Goal: Information Seeking & Learning: Find specific fact

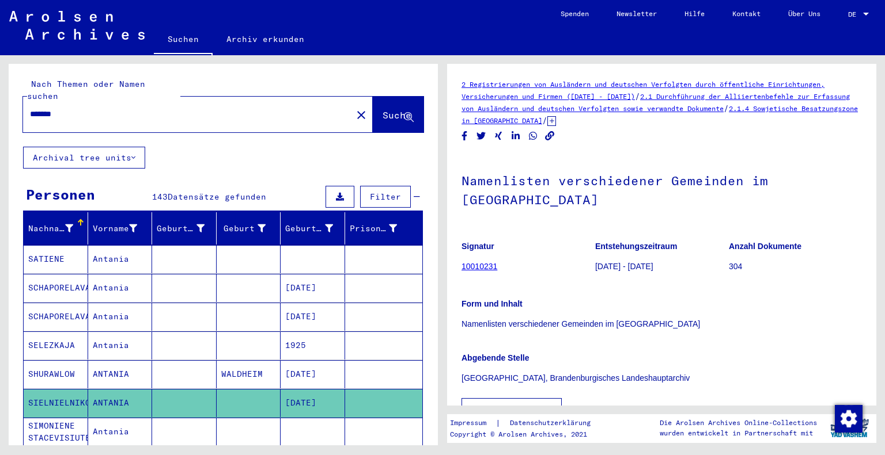
scroll to position [358, 0]
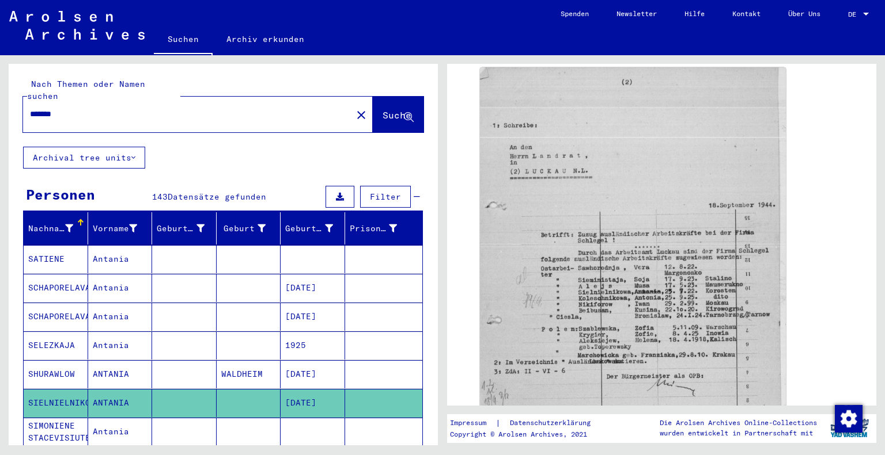
drag, startPoint x: 84, startPoint y: 95, endPoint x: 0, endPoint y: 101, distance: 84.3
click at [0, 101] on div "Nach Themen oder Namen suchen ******* close Suche Archival tree units Personen …" at bounding box center [221, 250] width 442 height 390
drag, startPoint x: 92, startPoint y: 103, endPoint x: 0, endPoint y: 102, distance: 91.6
click at [0, 102] on div "Nach Themen oder Namen suchen ******* close Suche Archival tree units Personen …" at bounding box center [221, 250] width 442 height 390
drag, startPoint x: 382, startPoint y: 107, endPoint x: 389, endPoint y: 113, distance: 9.4
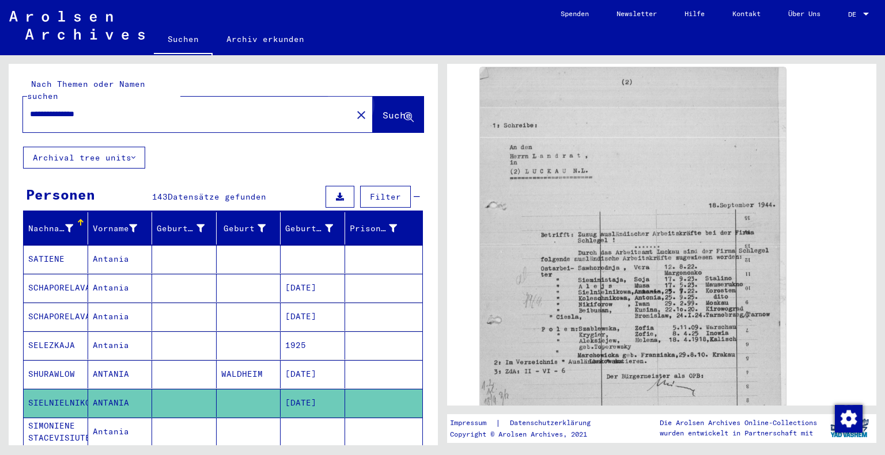
click at [382, 109] on span "Suche" at bounding box center [396, 115] width 29 height 12
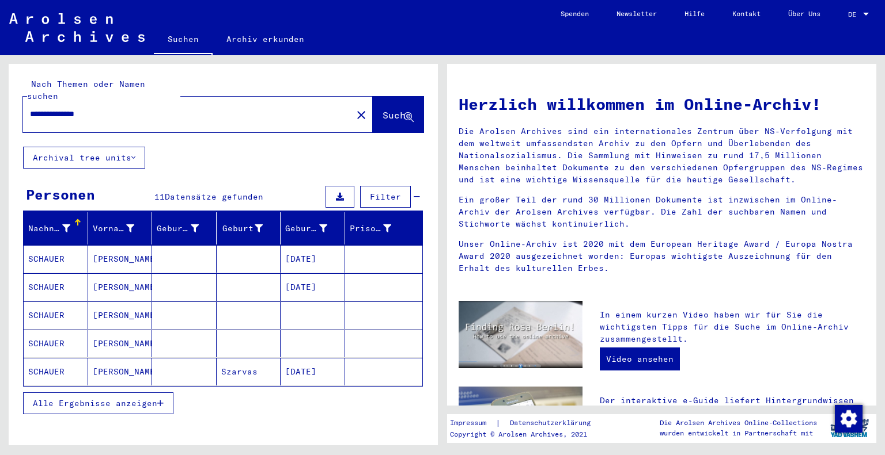
click at [58, 248] on mat-cell "SCHAUER" at bounding box center [56, 259] width 64 height 28
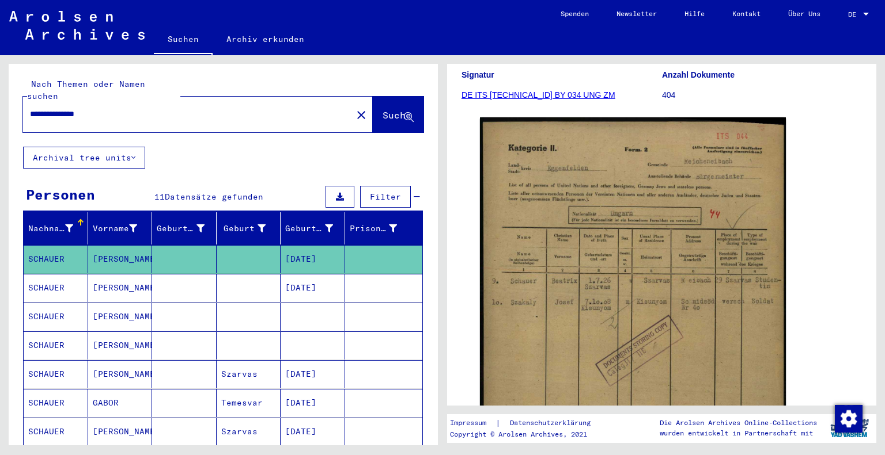
scroll to position [179, 0]
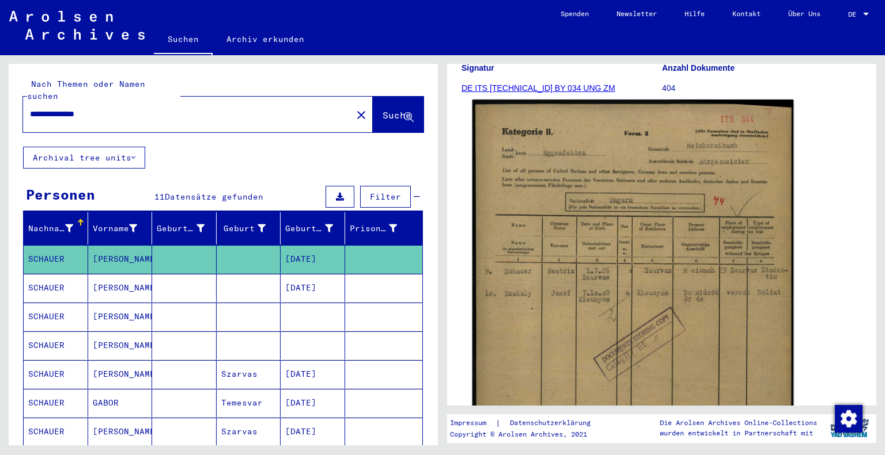
click at [633, 303] on img at bounding box center [632, 323] width 321 height 446
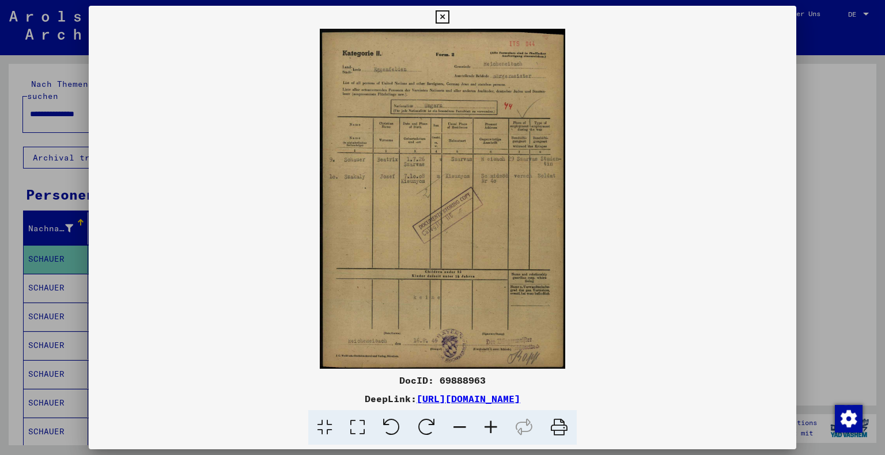
click at [492, 423] on icon at bounding box center [490, 428] width 31 height 35
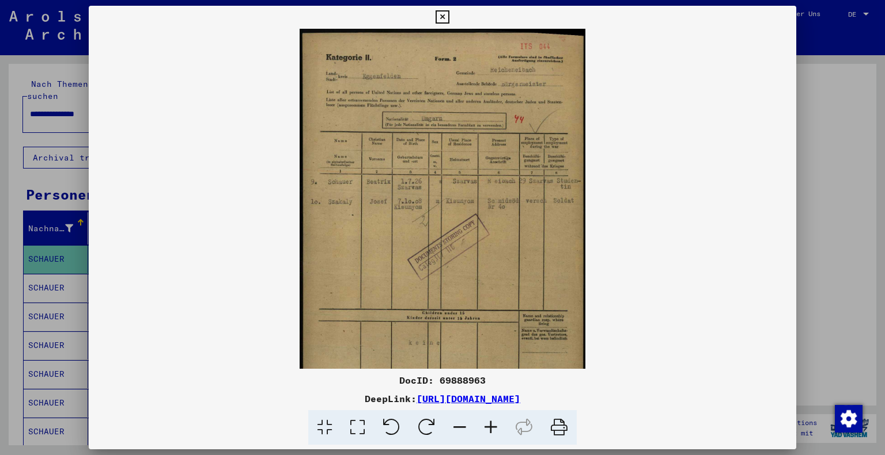
click at [492, 423] on icon at bounding box center [490, 428] width 31 height 35
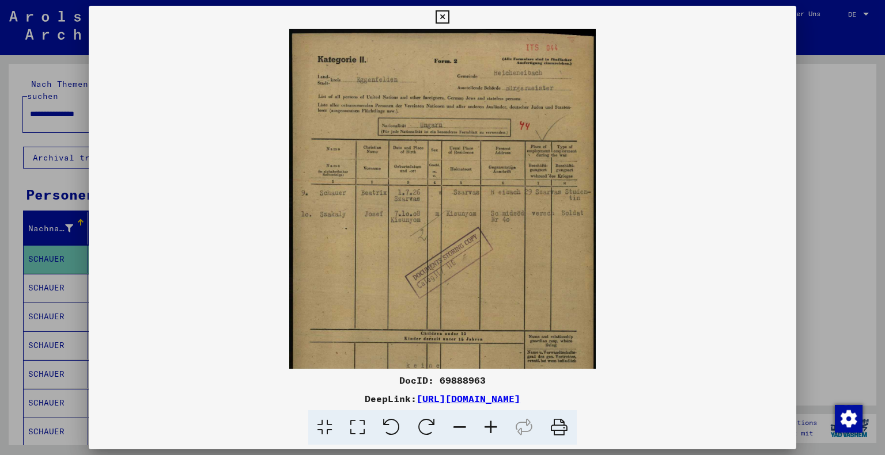
click at [491, 424] on icon at bounding box center [490, 428] width 31 height 35
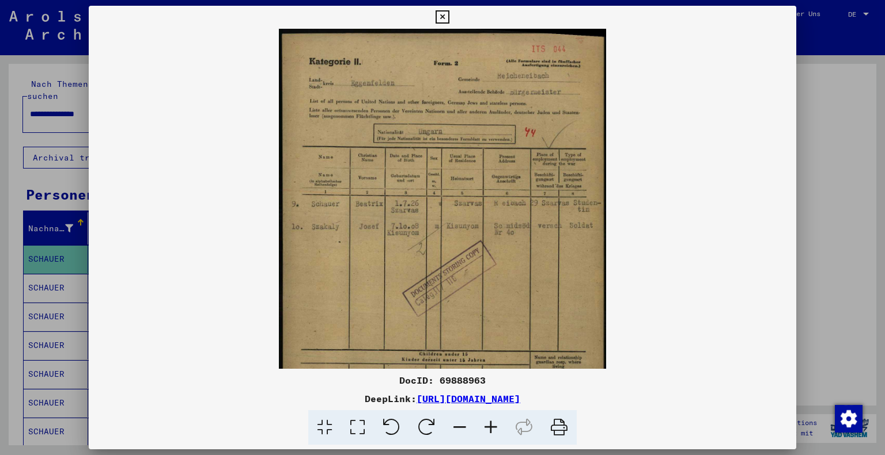
click at [491, 424] on icon at bounding box center [490, 428] width 31 height 35
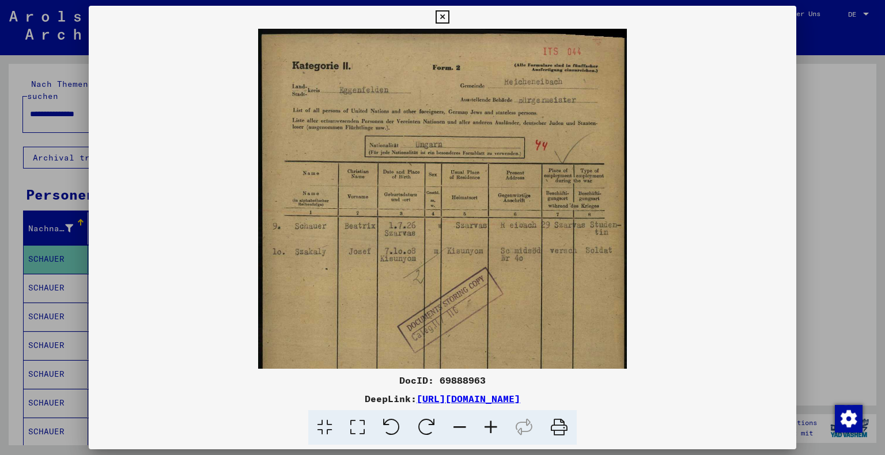
click at [491, 424] on icon at bounding box center [490, 428] width 31 height 35
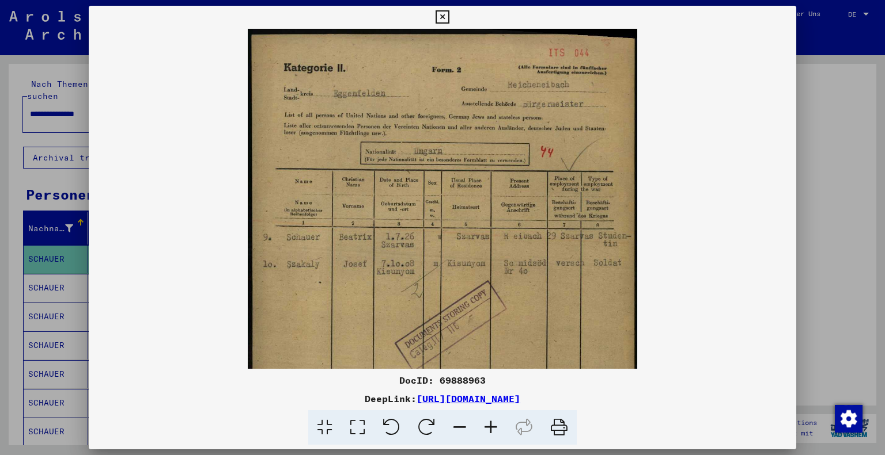
click at [491, 424] on icon at bounding box center [490, 428] width 31 height 35
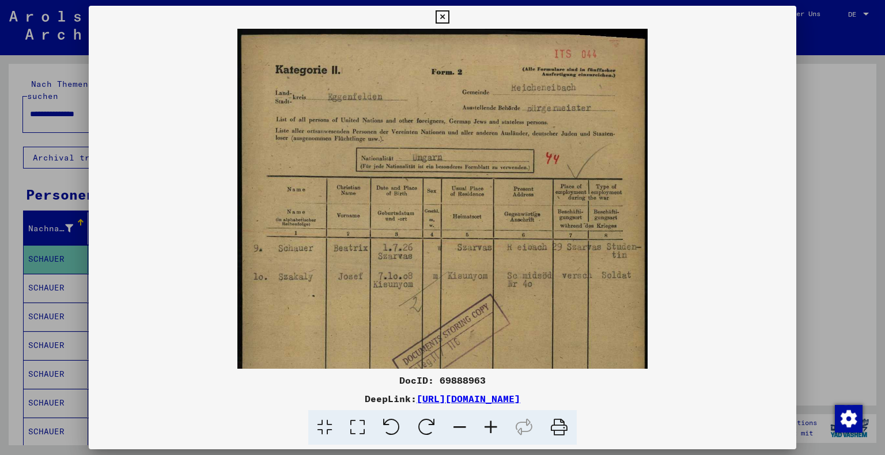
click at [491, 424] on icon at bounding box center [490, 428] width 31 height 35
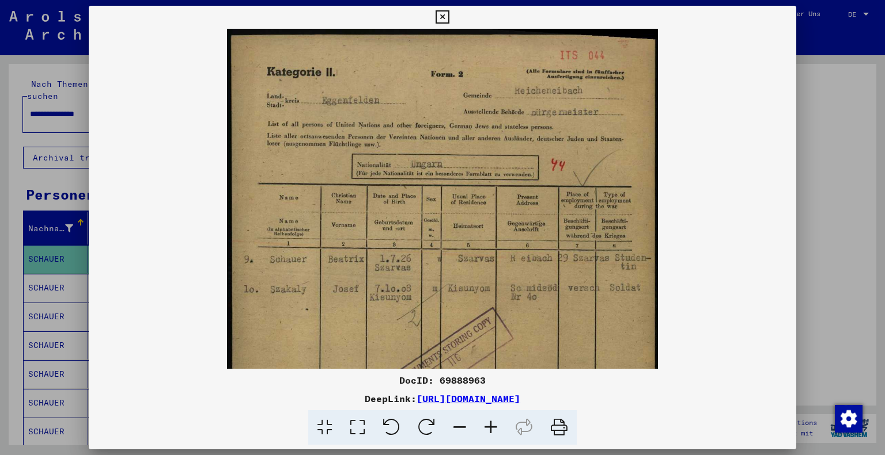
click at [441, 16] on icon at bounding box center [441, 17] width 13 height 14
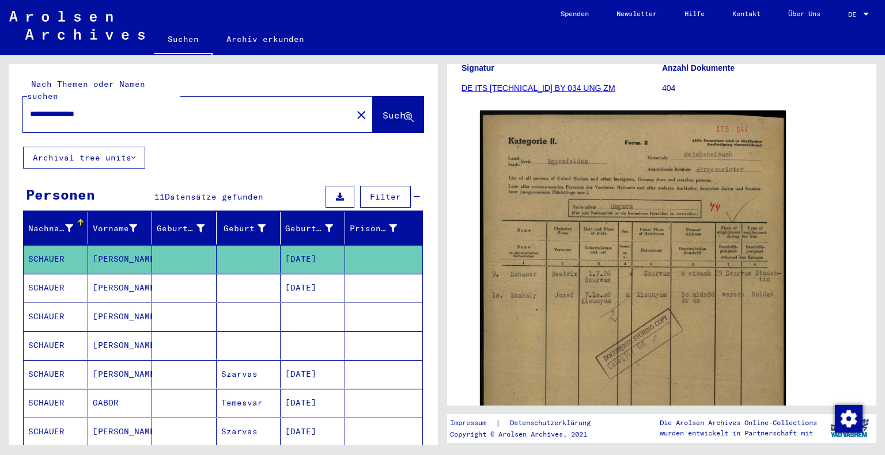
drag, startPoint x: 111, startPoint y: 103, endPoint x: 0, endPoint y: 115, distance: 111.9
click at [0, 105] on div "**********" at bounding box center [221, 250] width 442 height 390
type input "******"
click at [380, 192] on span "Filter" at bounding box center [385, 197] width 31 height 10
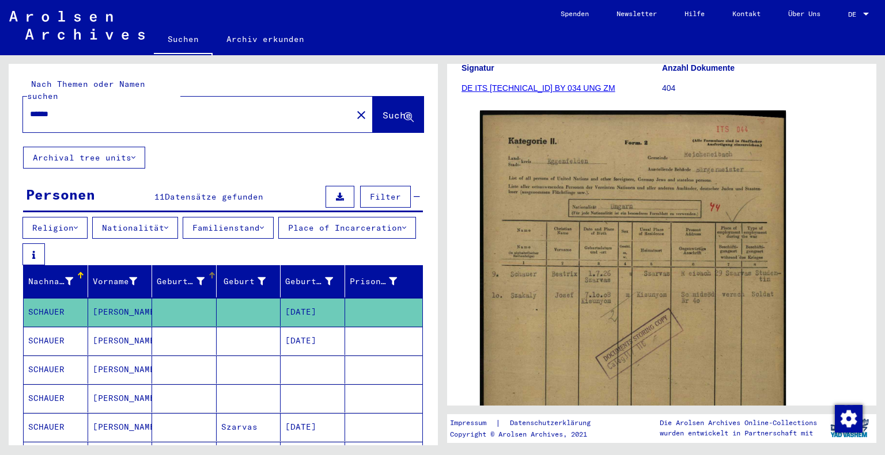
click at [173, 276] on div "Geburtsname" at bounding box center [181, 282] width 48 height 12
click at [382, 109] on span "Suche" at bounding box center [396, 115] width 29 height 12
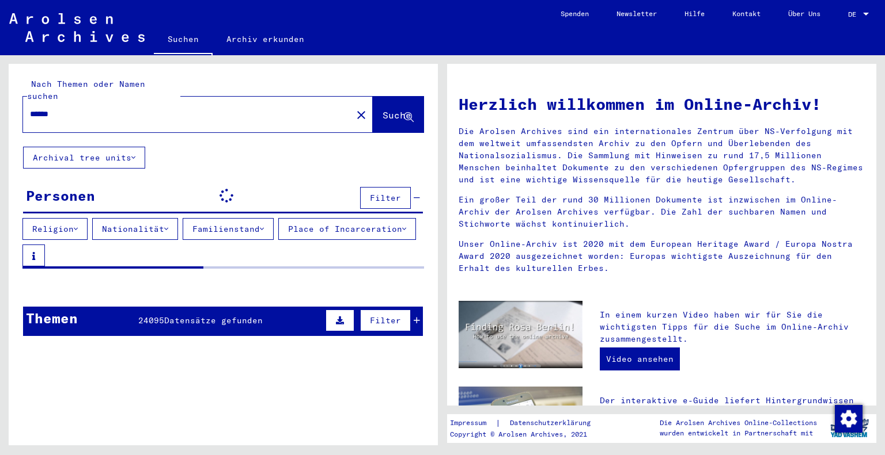
click at [369, 310] on button "Filter" at bounding box center [385, 321] width 51 height 22
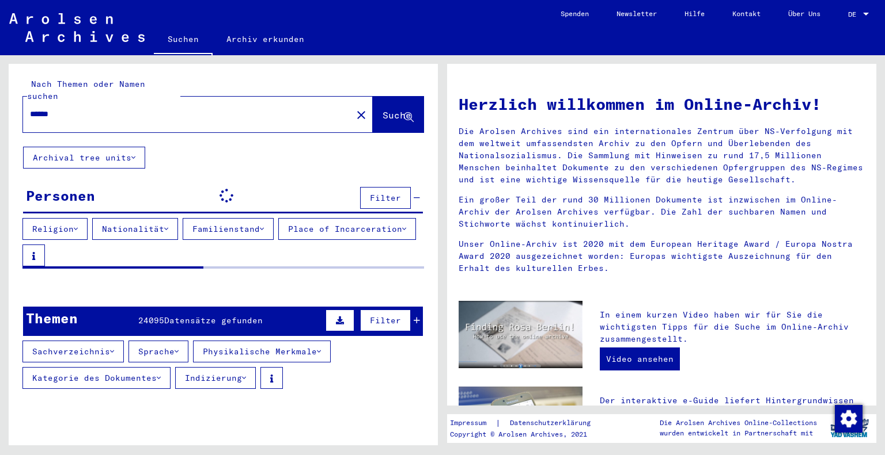
click at [370, 310] on button "Filter" at bounding box center [385, 321] width 51 height 22
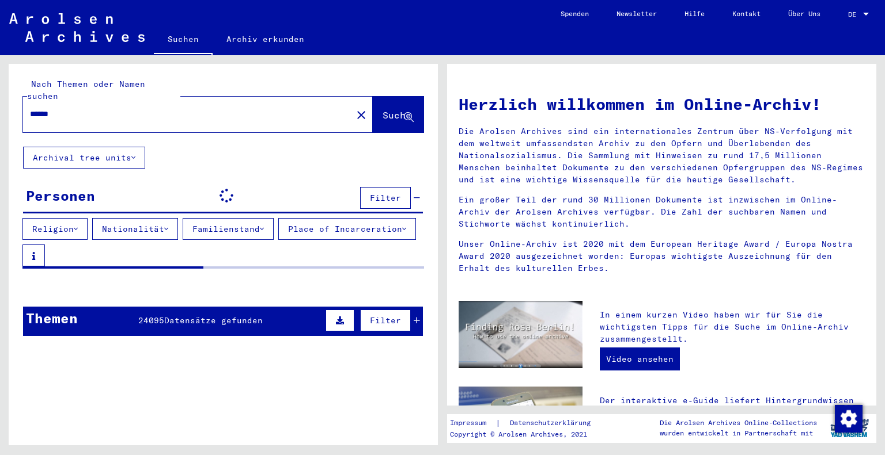
click at [385, 193] on span "Filter" at bounding box center [385, 198] width 31 height 10
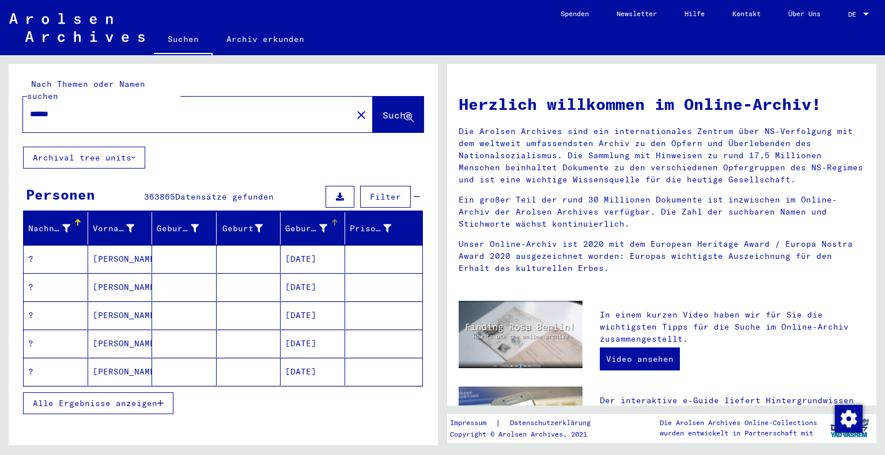
click at [293, 223] on div "Geburtsdatum" at bounding box center [306, 229] width 42 height 12
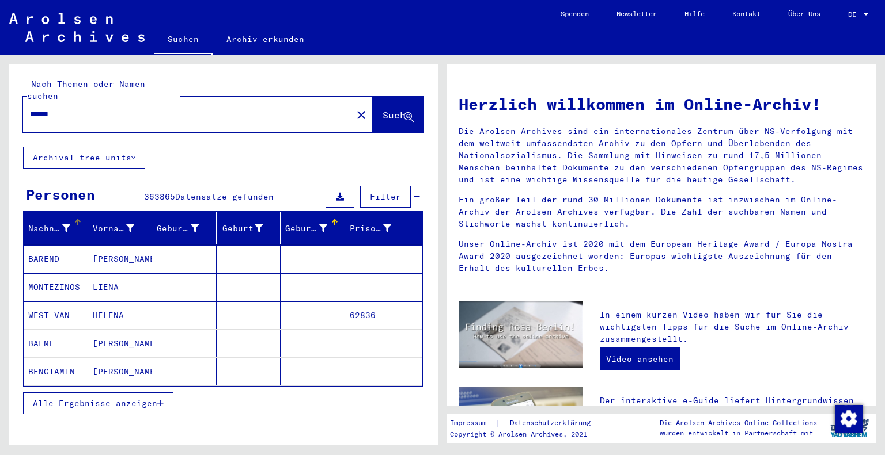
click at [35, 223] on div "Nachname" at bounding box center [49, 229] width 42 height 12
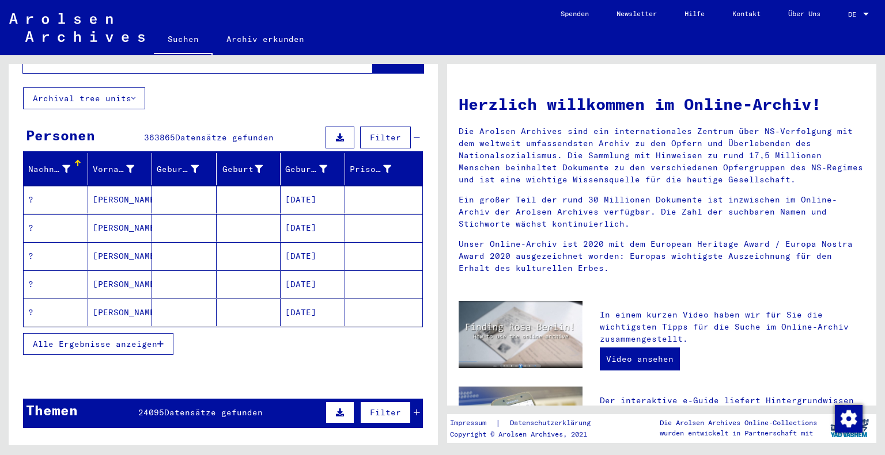
scroll to position [58, 0]
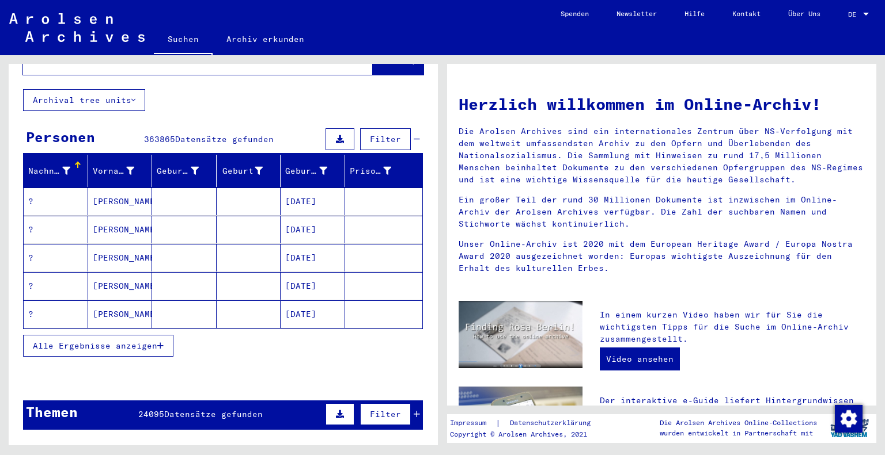
click at [131, 341] on span "Alle Ergebnisse anzeigen" at bounding box center [95, 346] width 124 height 10
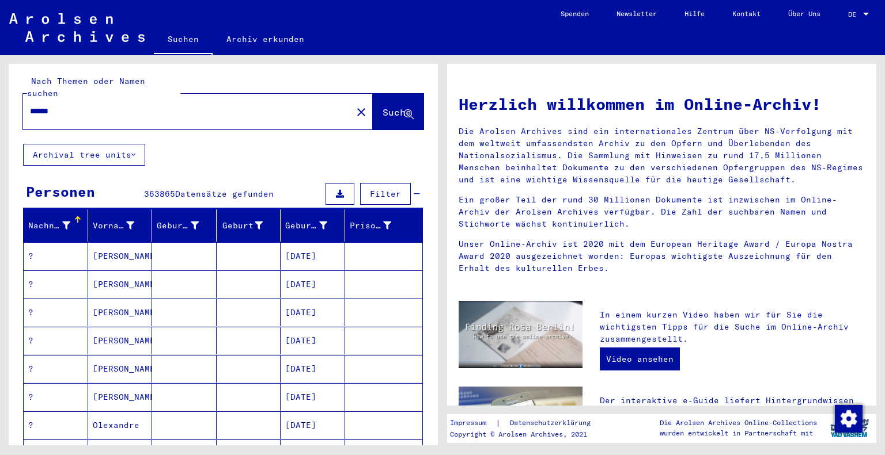
scroll to position [0, 0]
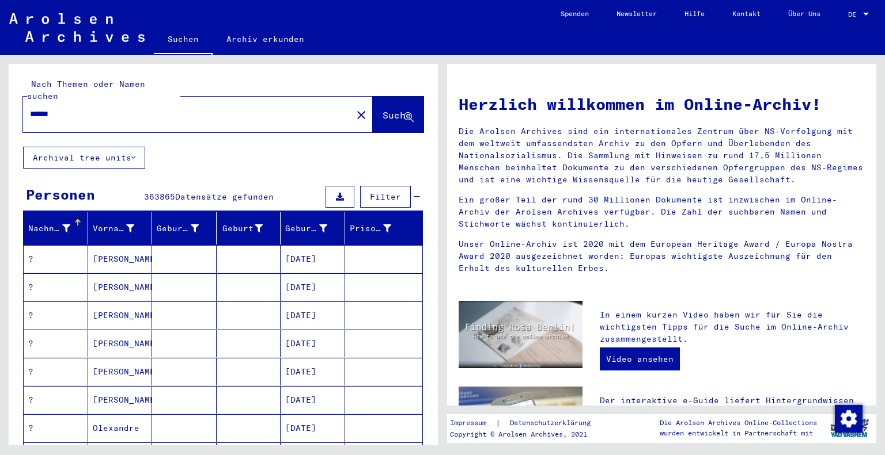
click at [385, 192] on span "Filter" at bounding box center [385, 197] width 31 height 10
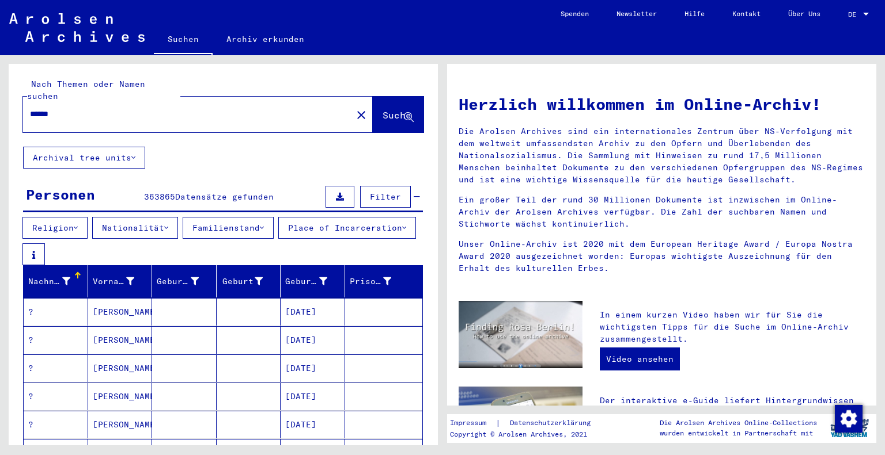
click at [383, 192] on span "Filter" at bounding box center [385, 197] width 31 height 10
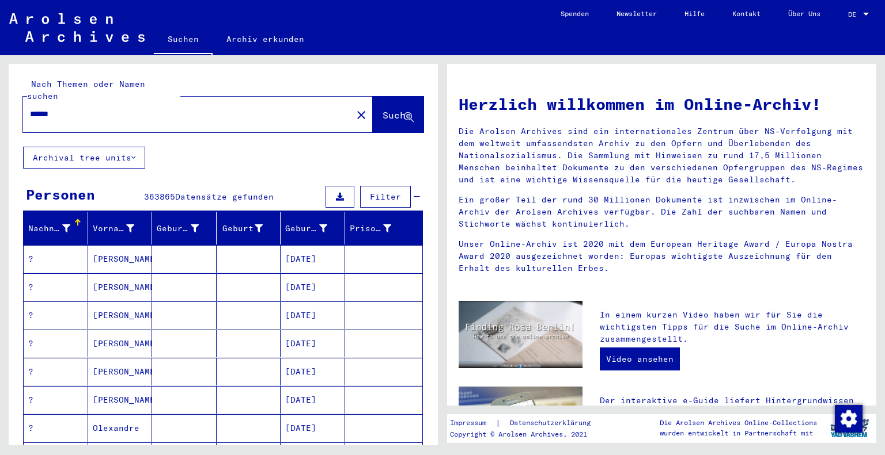
click at [62, 225] on icon at bounding box center [66, 229] width 8 height 8
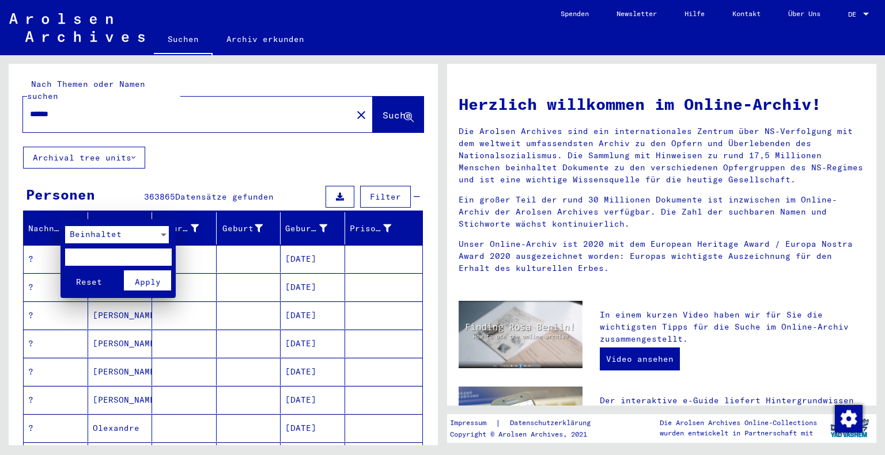
click at [88, 256] on input "text" at bounding box center [118, 257] width 107 height 17
type input "*"
click at [150, 280] on span "Apply" at bounding box center [148, 282] width 26 height 10
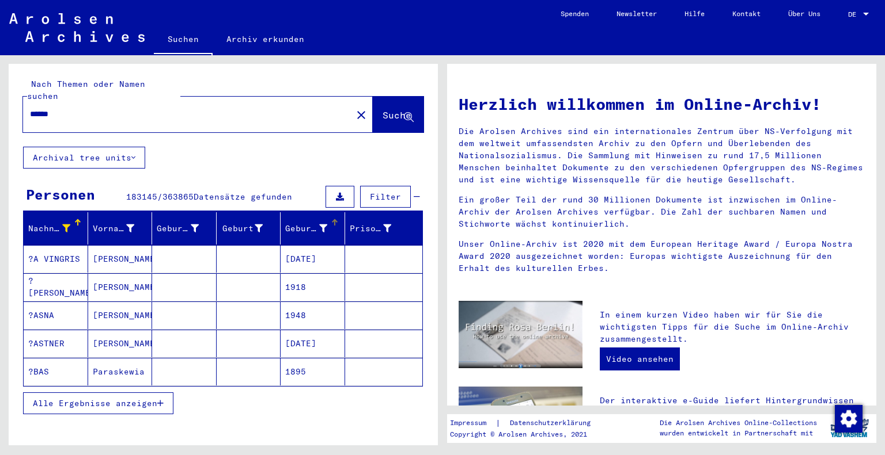
click at [290, 223] on div "Geburtsdatum" at bounding box center [306, 229] width 42 height 12
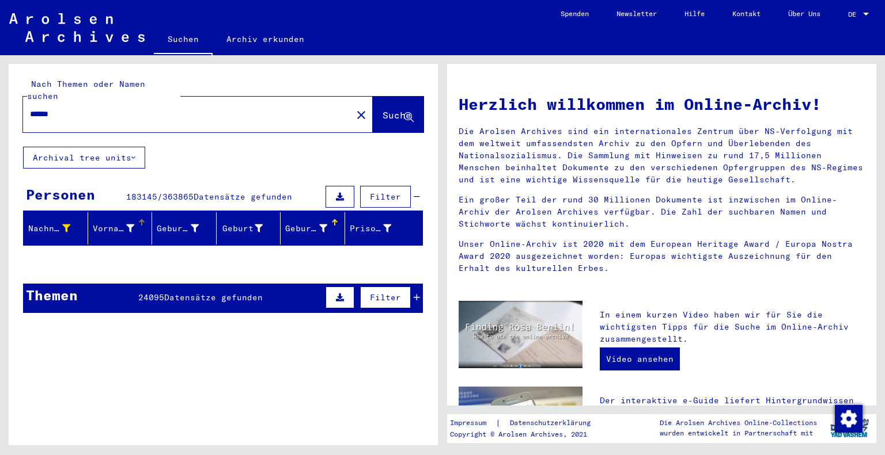
click at [117, 223] on div "Vorname" at bounding box center [114, 229] width 42 height 12
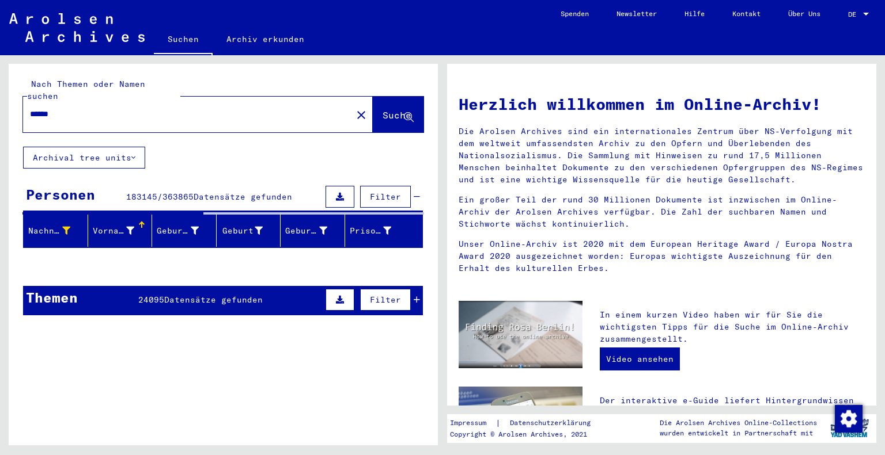
click at [331, 189] on button at bounding box center [339, 197] width 29 height 22
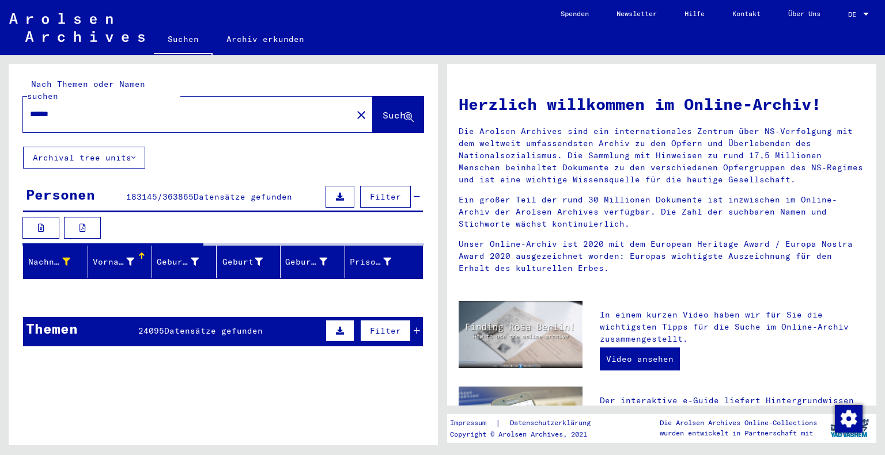
click at [385, 326] on span "Filter" at bounding box center [385, 331] width 31 height 10
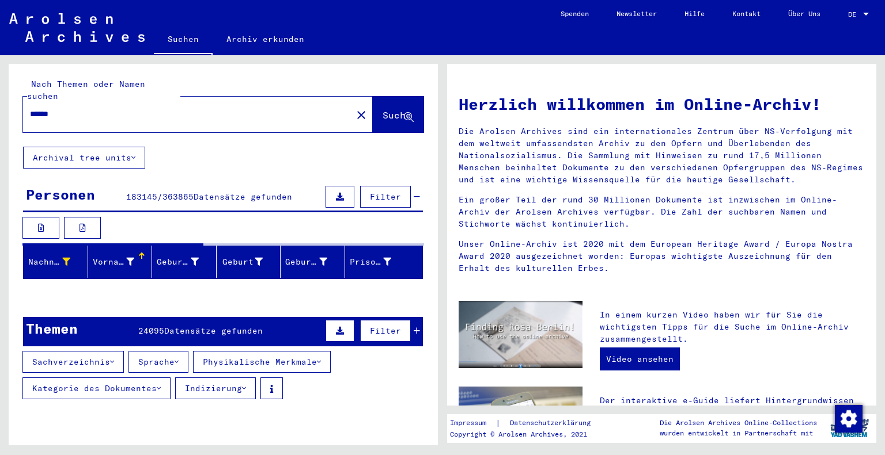
click at [375, 192] on span "Filter" at bounding box center [385, 197] width 31 height 10
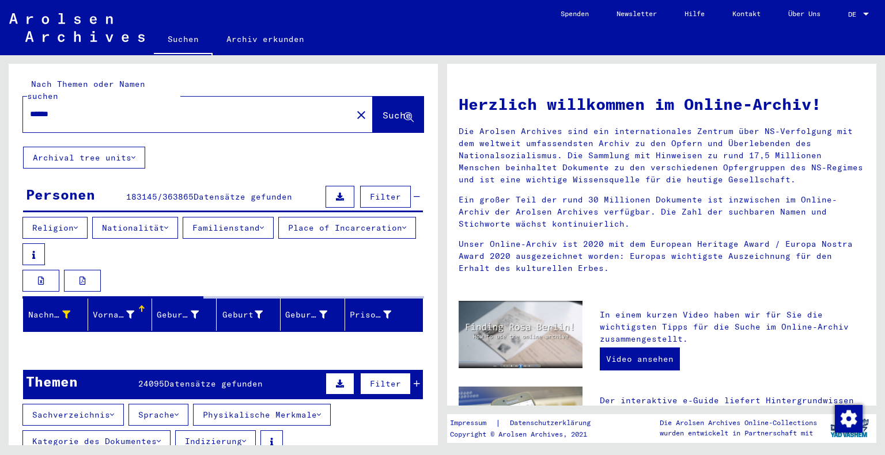
click at [168, 224] on icon at bounding box center [166, 228] width 4 height 8
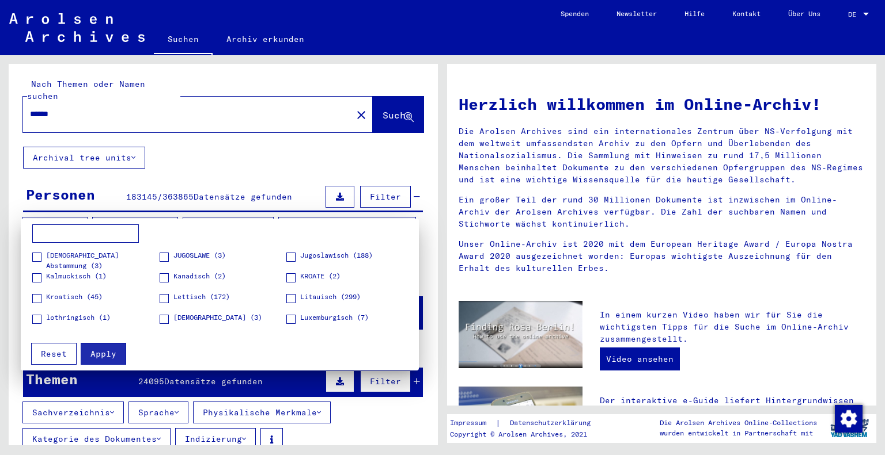
scroll to position [288, 0]
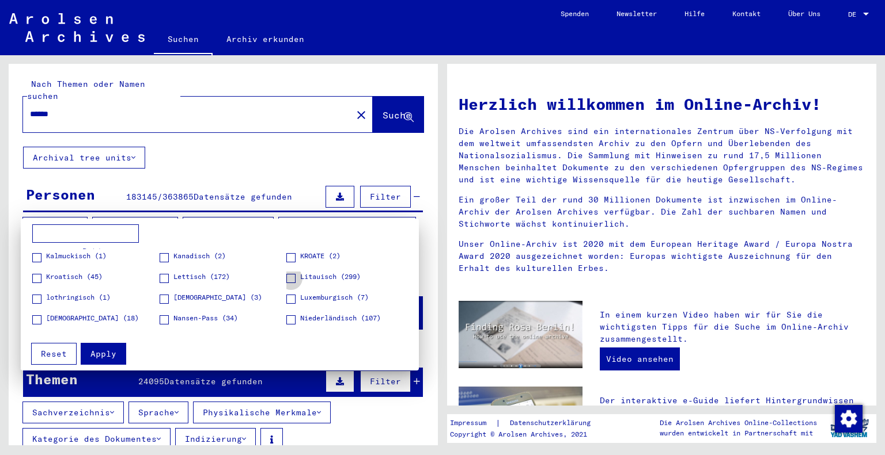
click at [286, 276] on span at bounding box center [290, 278] width 9 height 9
click at [97, 352] on span "Apply" at bounding box center [103, 354] width 26 height 10
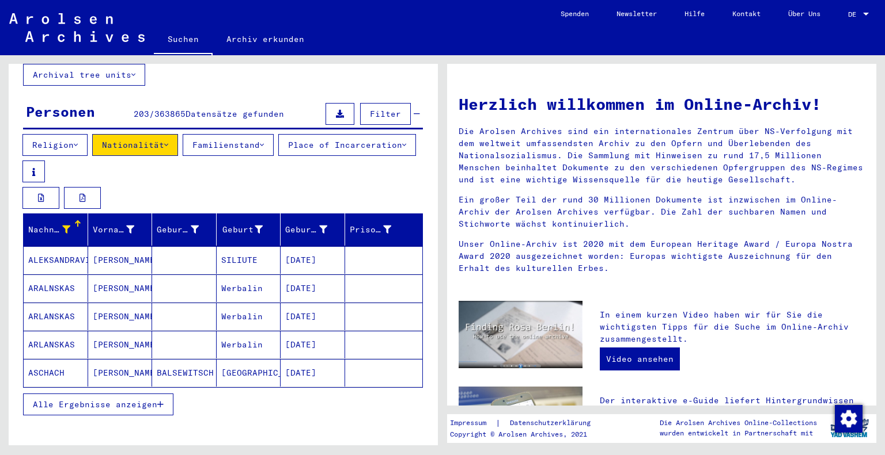
scroll to position [115, 0]
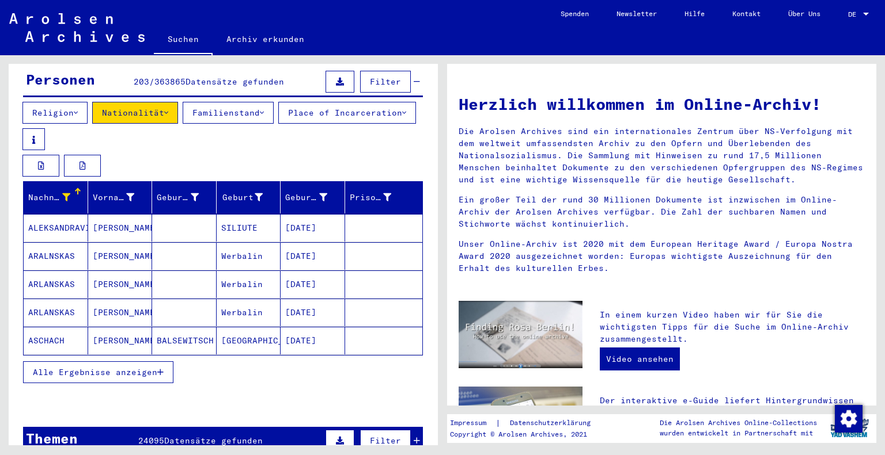
click at [139, 367] on span "Alle Ergebnisse anzeigen" at bounding box center [95, 372] width 124 height 10
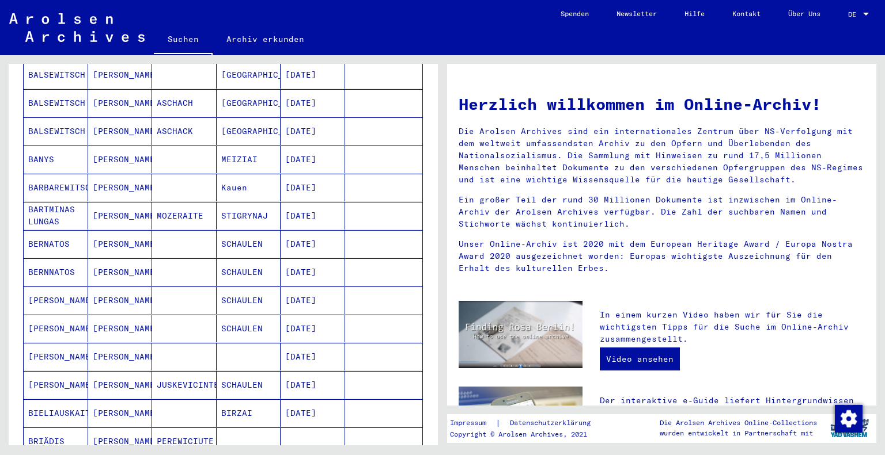
scroll to position [633, 0]
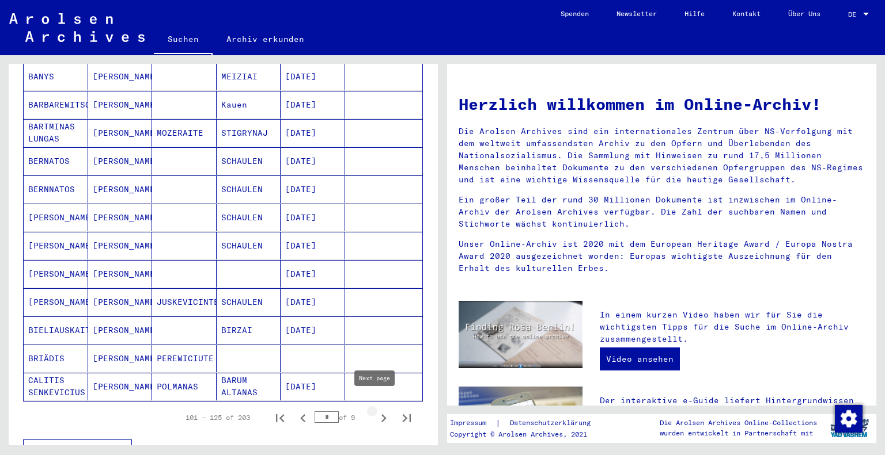
click at [381, 415] on icon "Next page" at bounding box center [383, 419] width 5 height 8
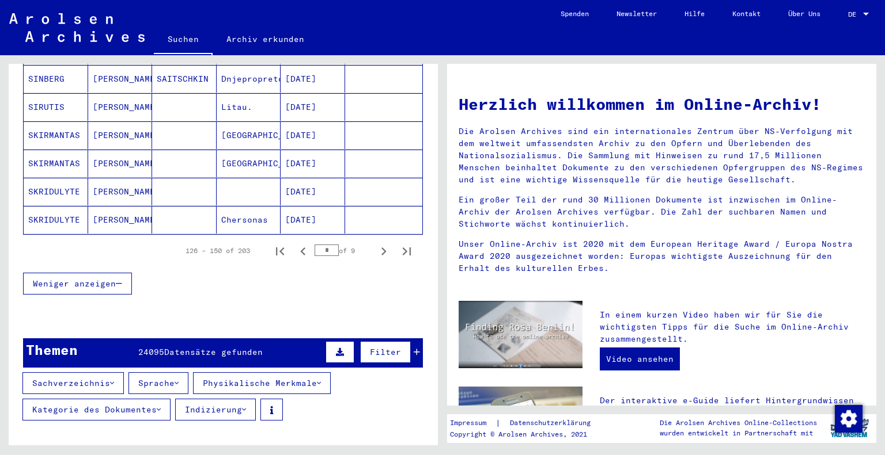
scroll to position [806, 0]
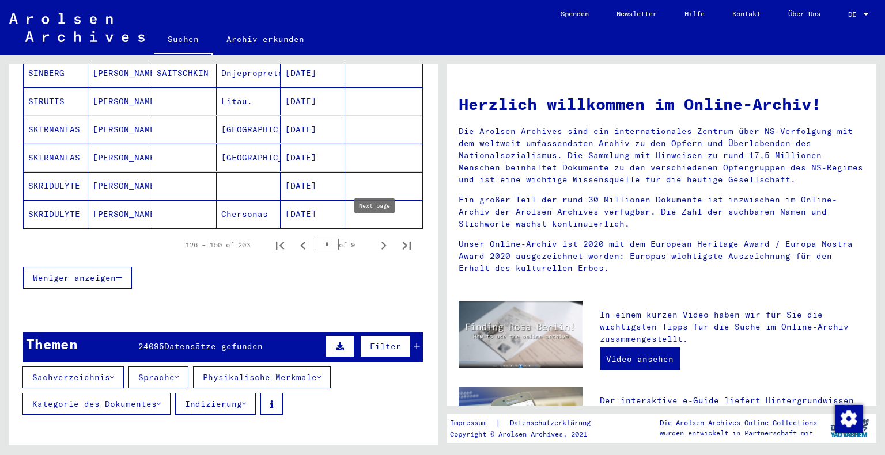
click at [381, 242] on icon "Next page" at bounding box center [383, 246] width 5 height 8
type input "*"
